Goal: Task Accomplishment & Management: Complete application form

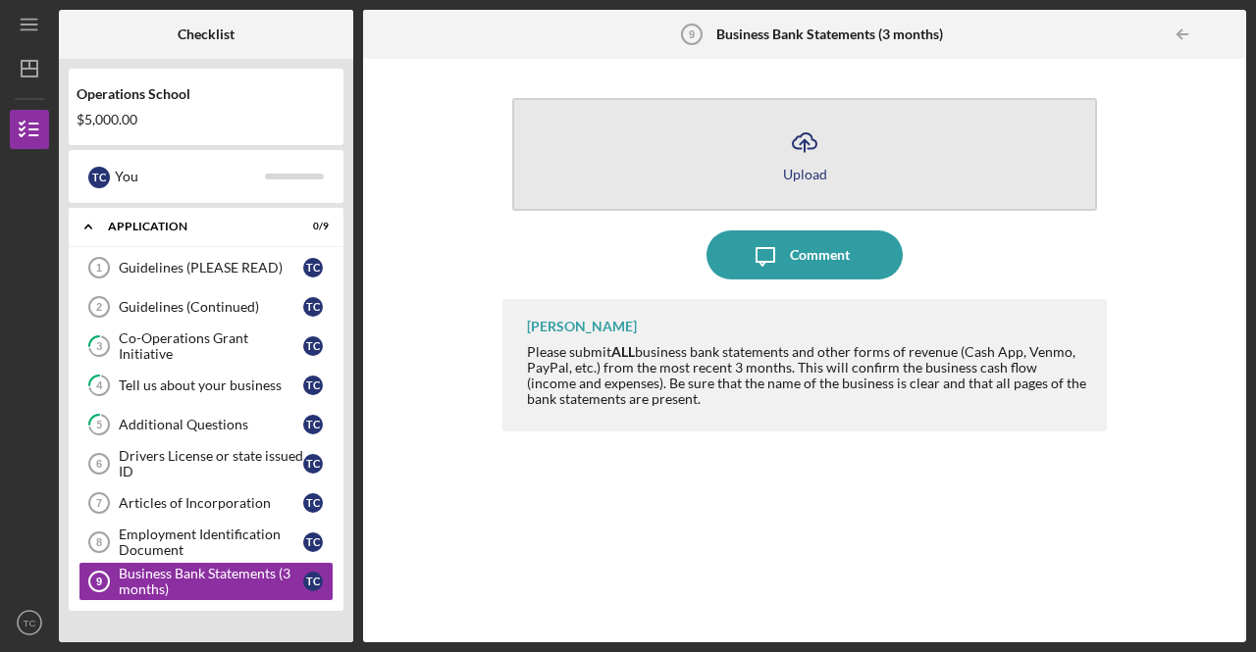
click at [810, 152] on icon "Icon/Upload" at bounding box center [804, 142] width 49 height 49
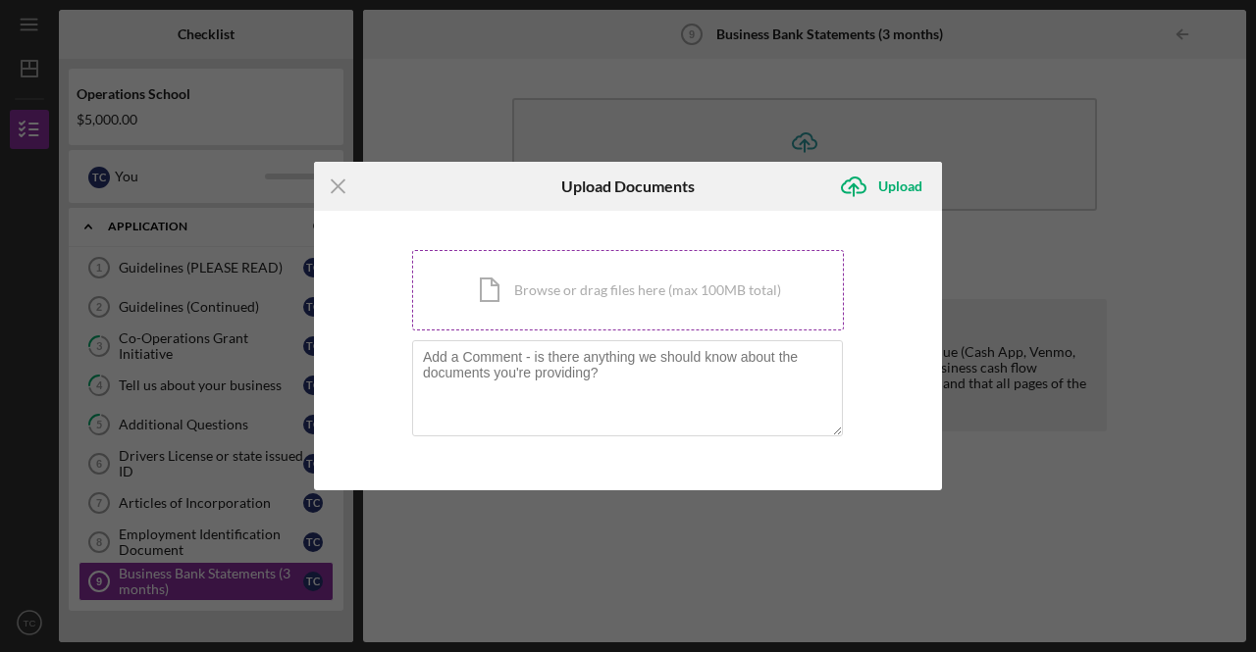
click at [615, 283] on div "Icon/Document Browse or drag files here (max 100MB total) Tap to choose files o…" at bounding box center [628, 290] width 432 height 80
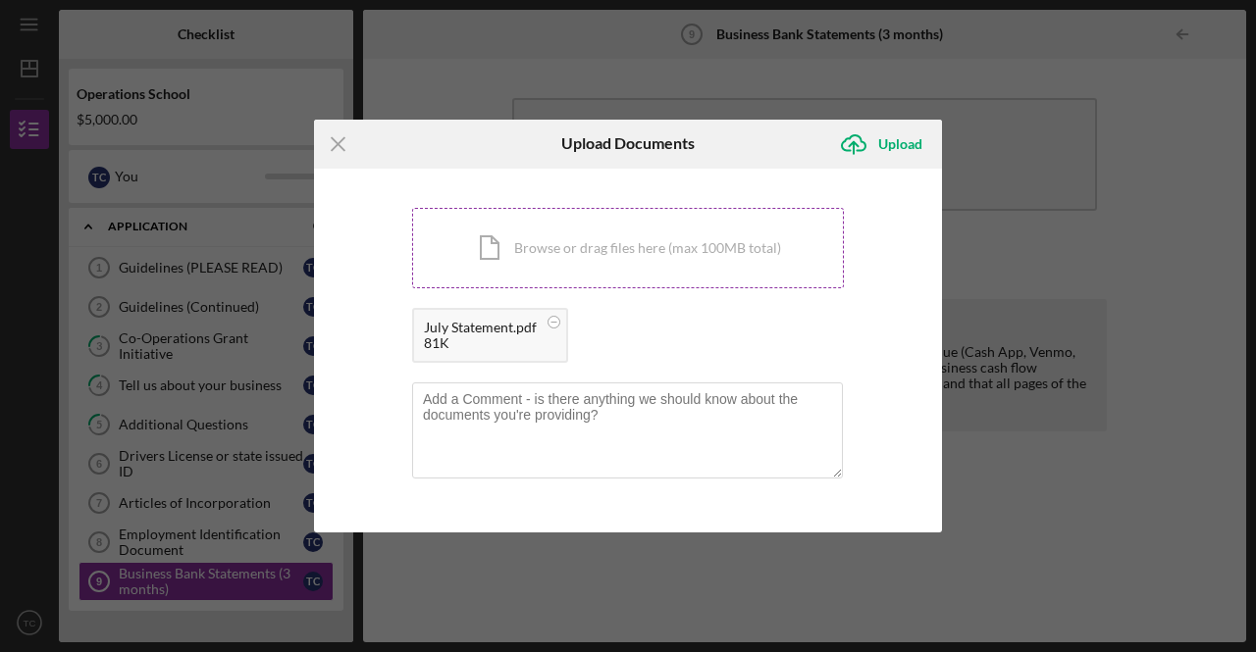
click at [626, 246] on div "Icon/Document Browse or drag files here (max 100MB total) Tap to choose files o…" at bounding box center [628, 248] width 432 height 80
click at [583, 246] on div "Icon/Document Browse or drag files here (max 100MB total) Tap to choose files o…" at bounding box center [628, 248] width 432 height 80
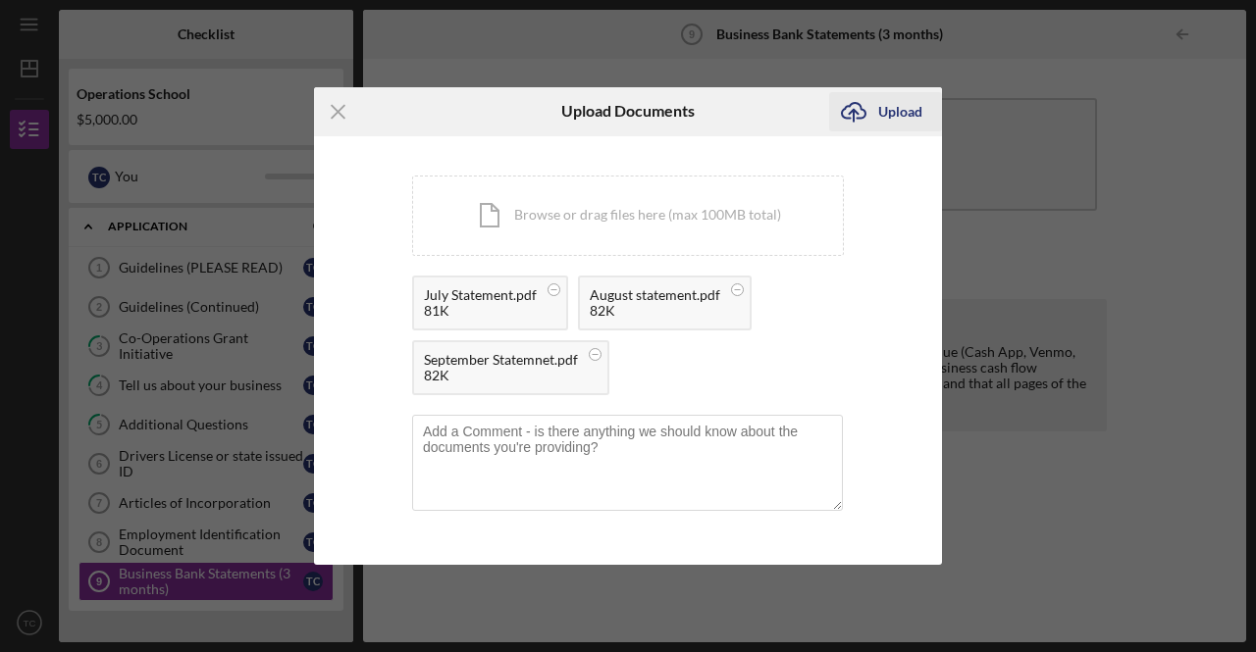
click at [870, 108] on icon "Icon/Upload" at bounding box center [853, 111] width 49 height 49
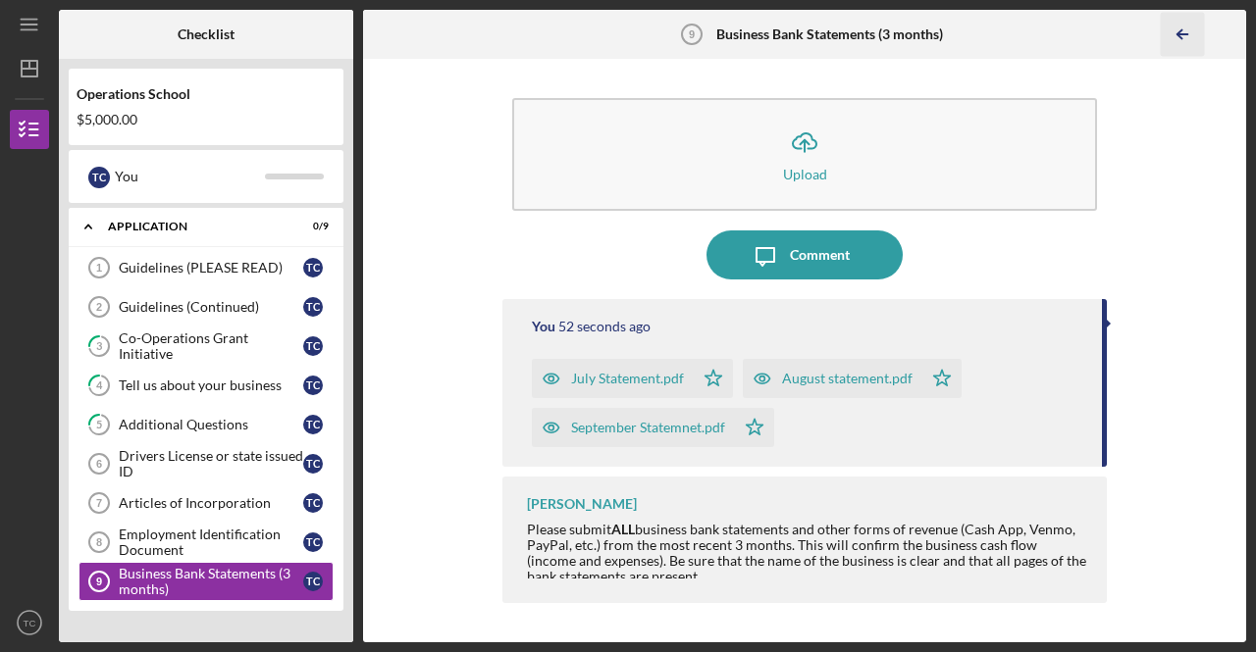
click at [1185, 34] on line "button" at bounding box center [1183, 34] width 10 height 0
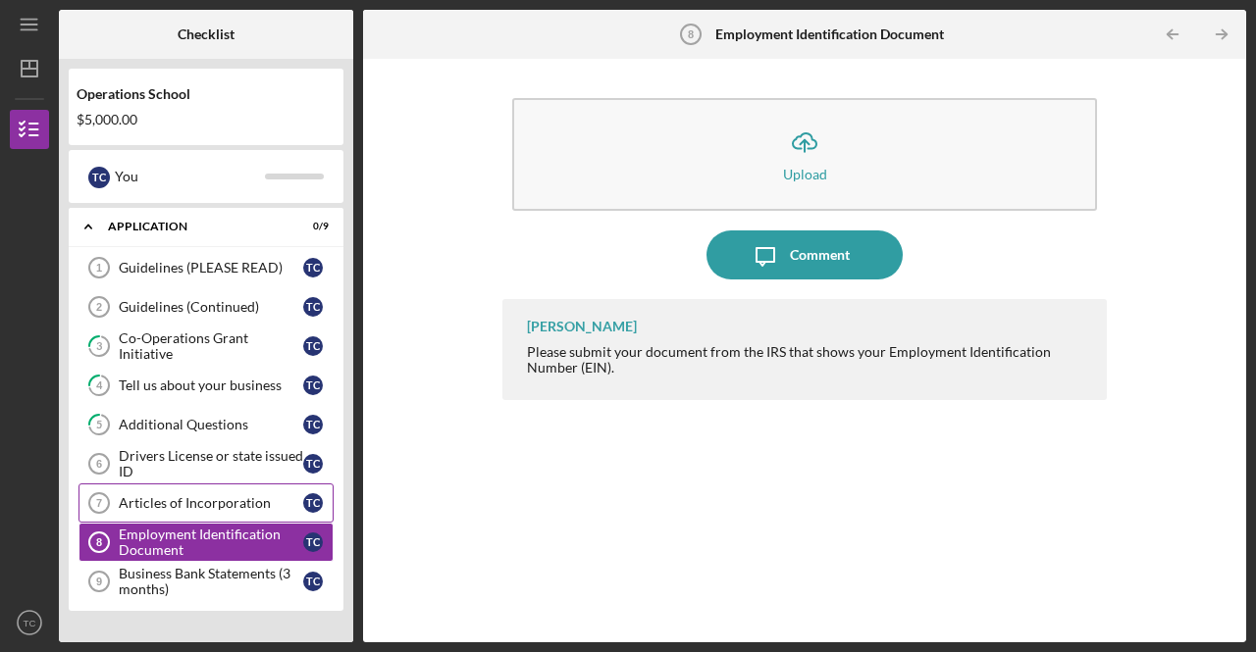
click at [220, 495] on div "Articles of Incorporation" at bounding box center [211, 503] width 184 height 16
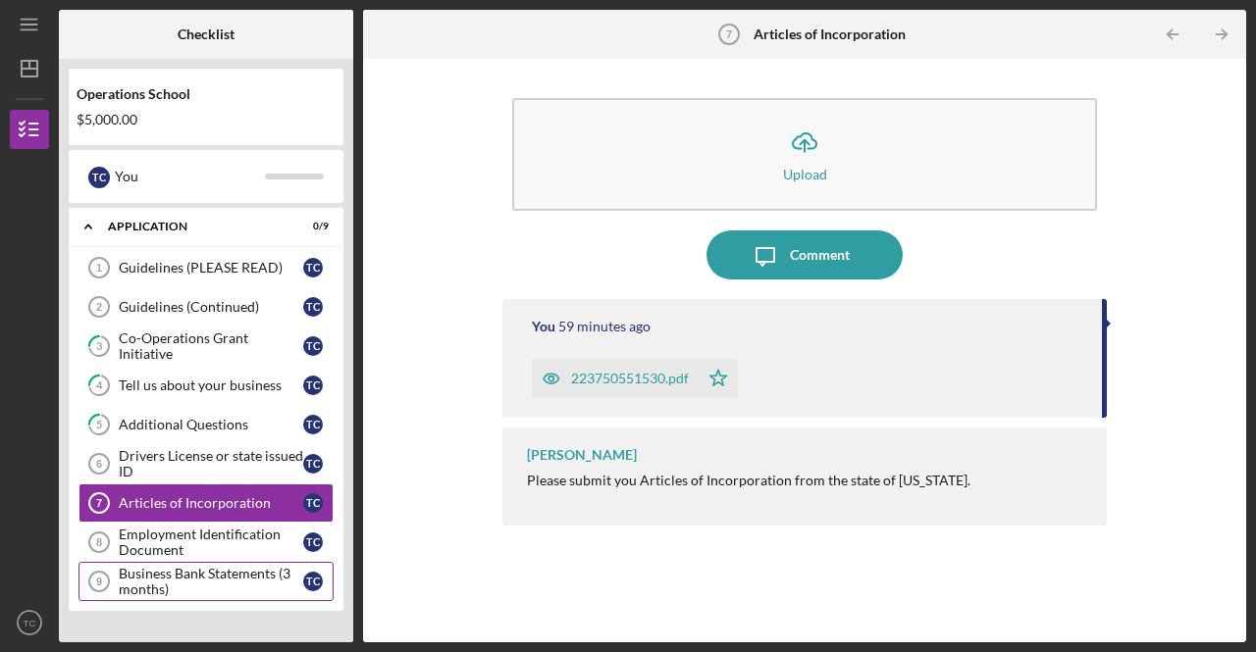
click at [196, 567] on div "Business Bank Statements (3 months)" at bounding box center [211, 581] width 184 height 31
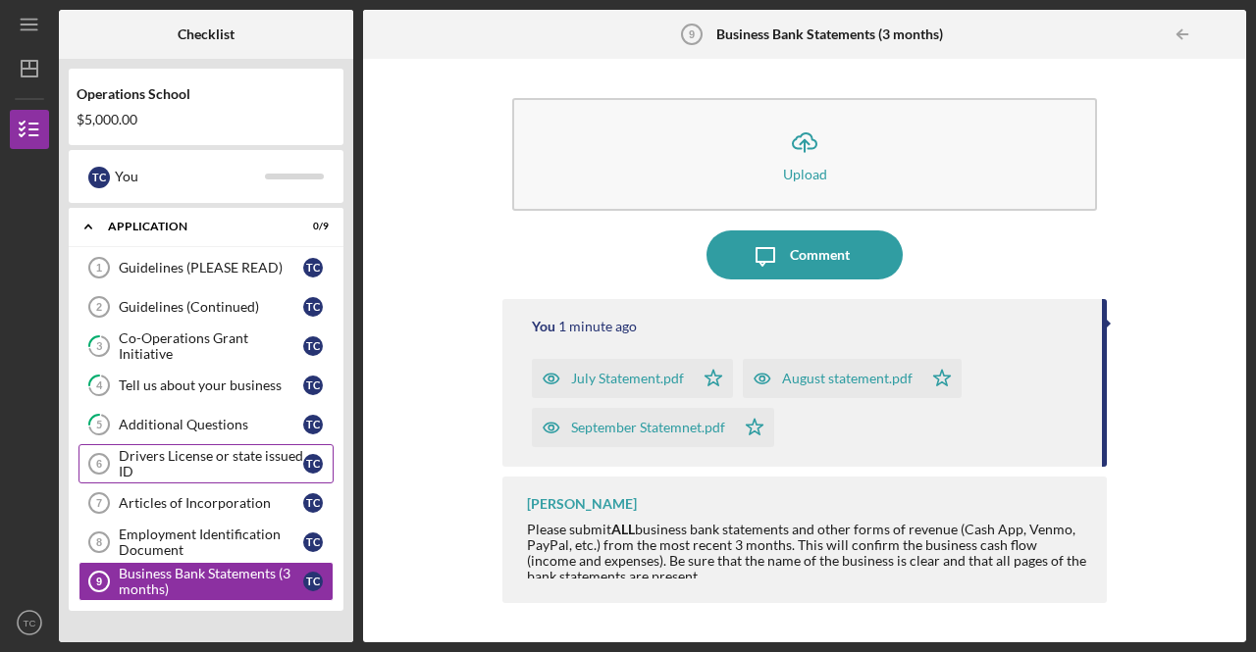
click at [216, 454] on div "Drivers License or state issued ID" at bounding box center [211, 463] width 184 height 31
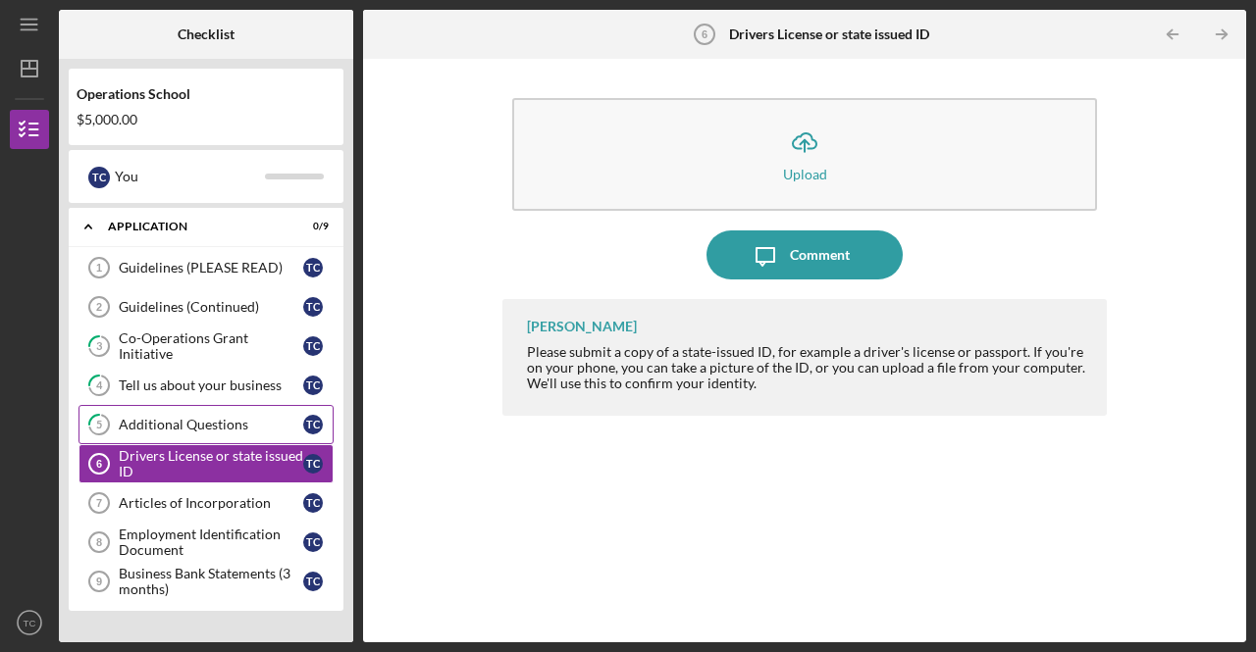
click at [206, 418] on div "Additional Questions" at bounding box center [211, 425] width 184 height 16
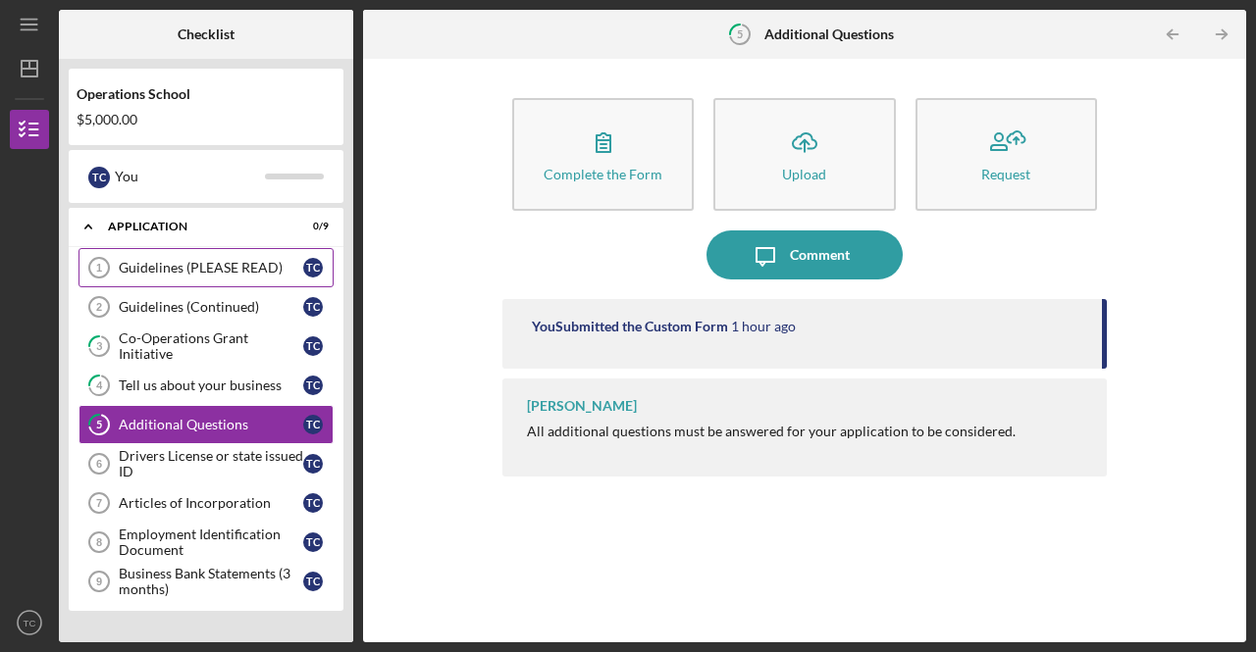
click at [261, 263] on div "Guidelines (PLEASE READ)" at bounding box center [211, 268] width 184 height 16
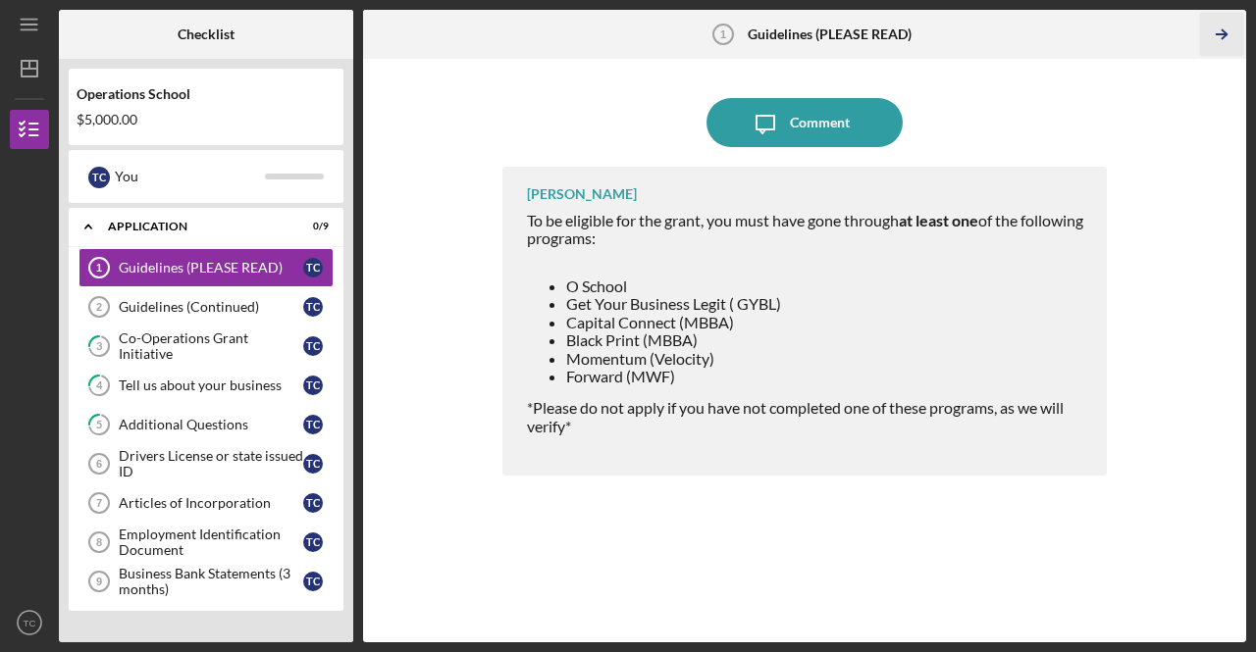
click at [1225, 30] on icon "Icon/Table Pagination Arrow" at bounding box center [1222, 35] width 44 height 44
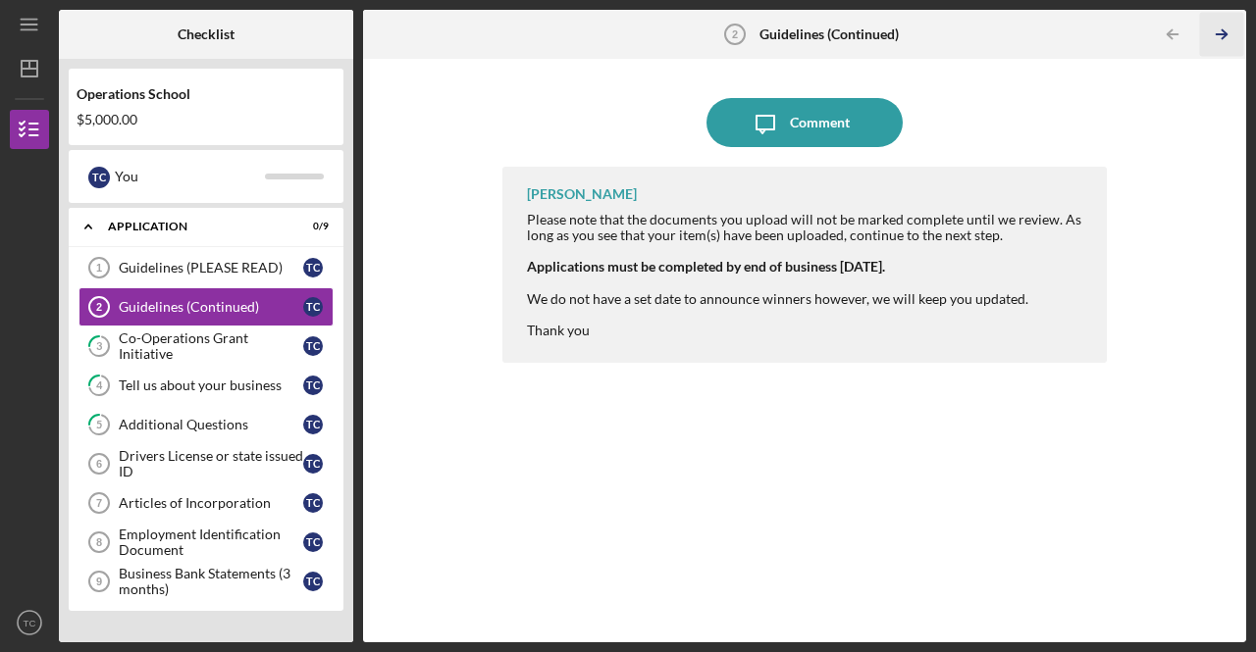
click at [1217, 34] on line "button" at bounding box center [1221, 34] width 10 height 0
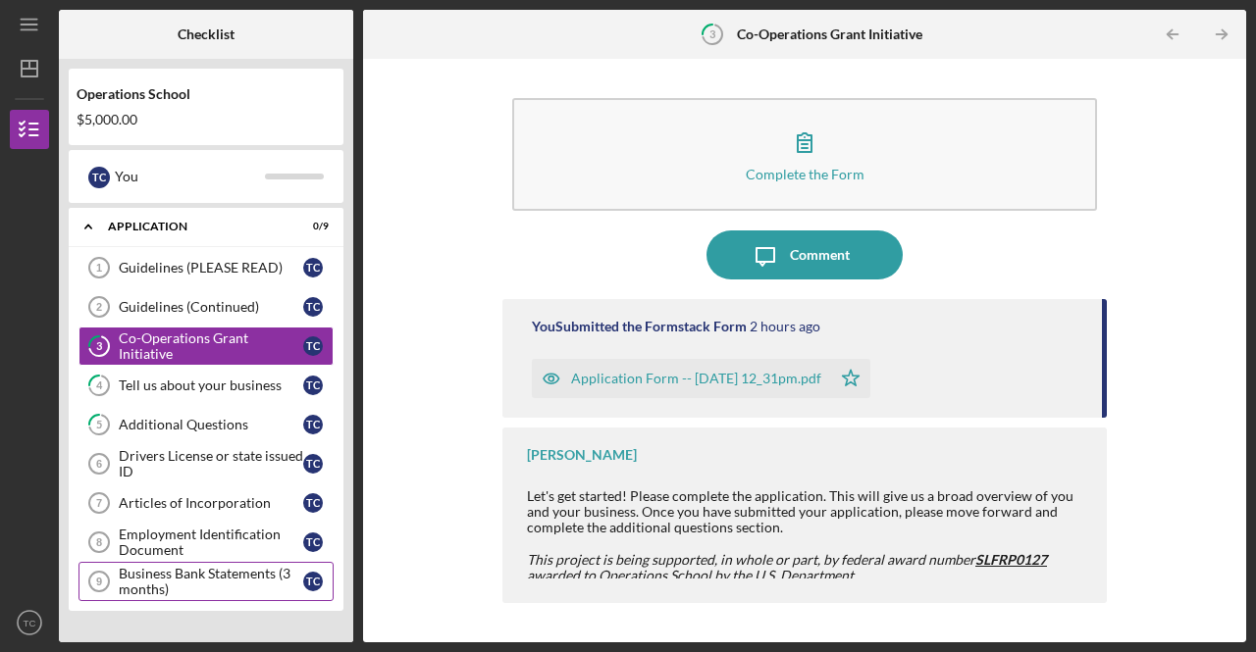
click at [233, 573] on div "Business Bank Statements (3 months)" at bounding box center [211, 581] width 184 height 31
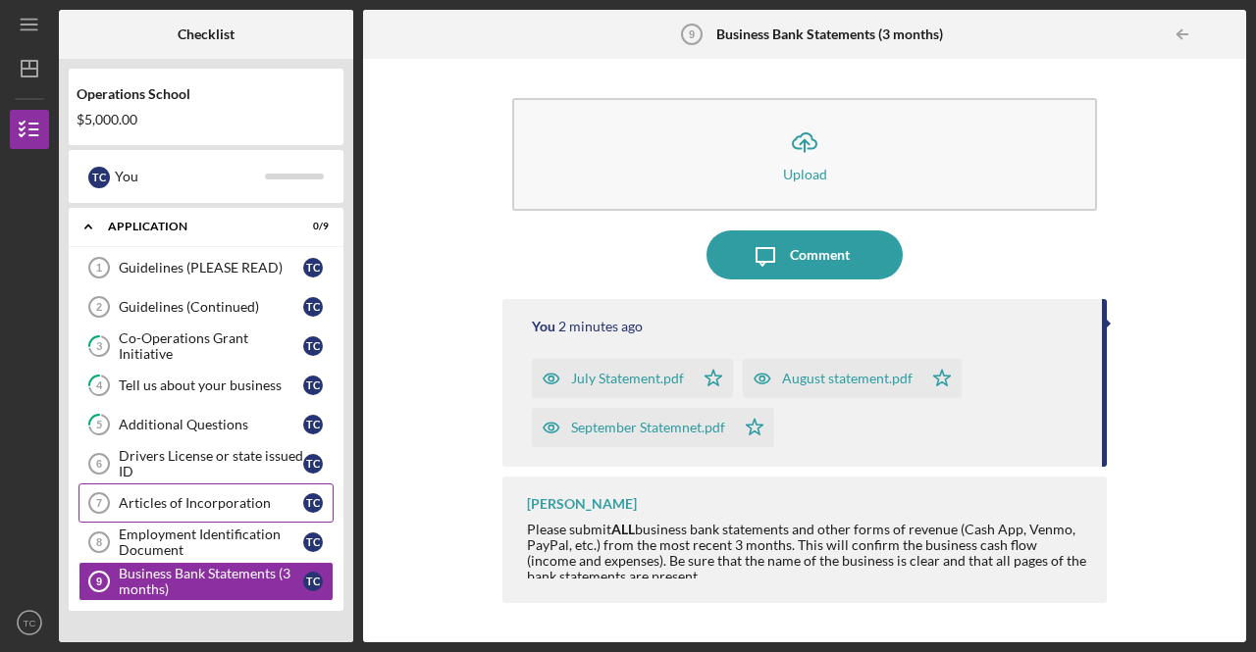
click at [232, 495] on div "Articles of Incorporation" at bounding box center [211, 503] width 184 height 16
